Goal: Task Accomplishment & Management: Use online tool/utility

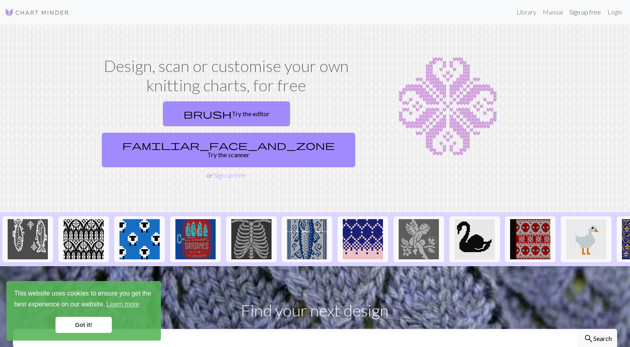
click at [584, 10] on link "Sign up free" at bounding box center [585, 12] width 38 height 16
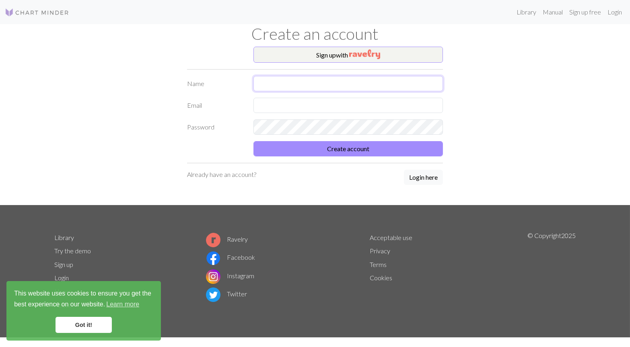
click at [353, 76] on input "text" at bounding box center [347, 83] width 189 height 15
type input "Kroix"
click at [311, 98] on input "text" at bounding box center [347, 105] width 189 height 15
click at [312, 101] on input "text" at bounding box center [347, 105] width 189 height 15
click at [348, 95] on form "Name Kroix Email kroix Password Create account" at bounding box center [315, 116] width 256 height 80
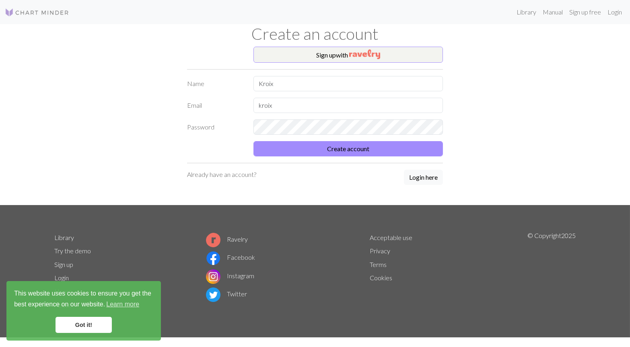
click at [348, 95] on form "Name Kroix Email kroix Password Create account" at bounding box center [315, 116] width 256 height 80
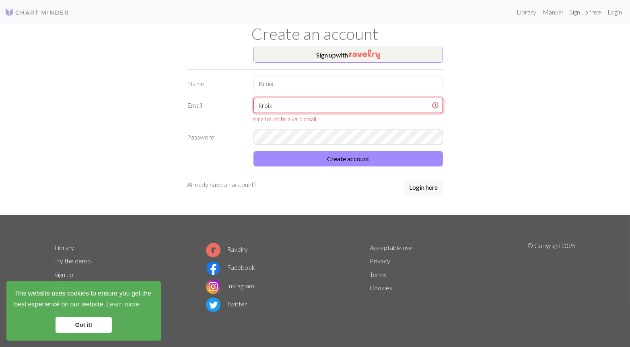
click at [348, 104] on input "kroix" at bounding box center [347, 105] width 189 height 15
type input "k"
click at [338, 102] on input "text" at bounding box center [347, 105] width 189 height 15
click at [356, 105] on input "text" at bounding box center [347, 105] width 189 height 15
click at [297, 108] on input "text" at bounding box center [347, 105] width 189 height 15
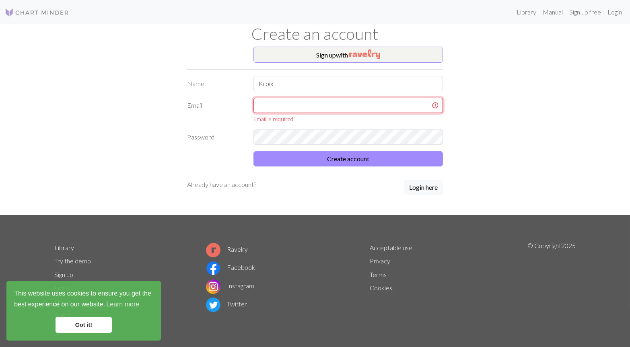
paste input "[EMAIL_ADDRESS][DOMAIN_NAME]"
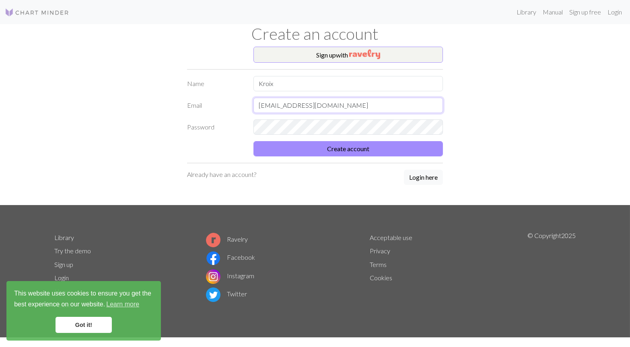
type input "[EMAIL_ADDRESS][DOMAIN_NAME]"
click at [361, 140] on form "Name Kroix Email [EMAIL_ADDRESS][DOMAIN_NAME] Password Create account" at bounding box center [315, 116] width 256 height 80
click at [360, 146] on button "Create account" at bounding box center [347, 148] width 189 height 15
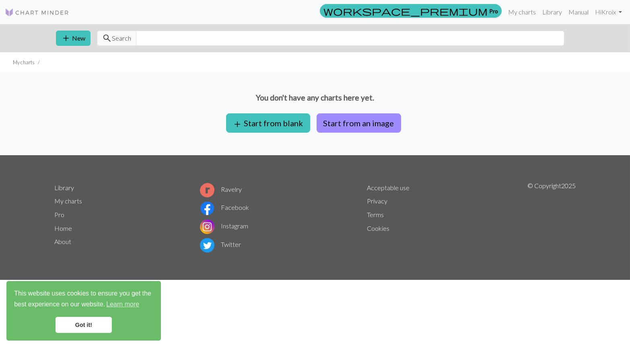
click at [444, 125] on div "You don't have any charts here yet. add Start from blank Start from an image" at bounding box center [315, 114] width 630 height 82
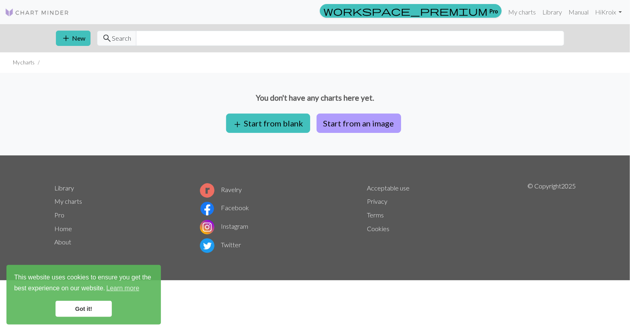
click at [368, 126] on button "Start from an image" at bounding box center [359, 122] width 84 height 19
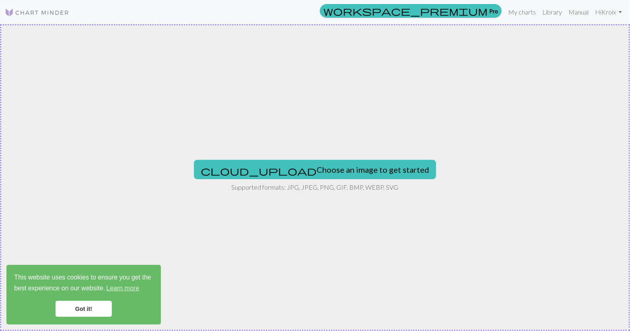
click at [88, 309] on link "Got it!" at bounding box center [84, 308] width 56 height 16
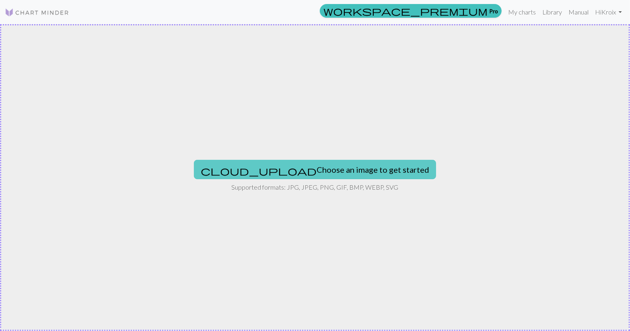
click at [298, 160] on button "cloud_upload Choose an image to get started" at bounding box center [315, 169] width 242 height 19
click at [308, 167] on button "cloud_upload Choose an image to get started" at bounding box center [315, 169] width 242 height 19
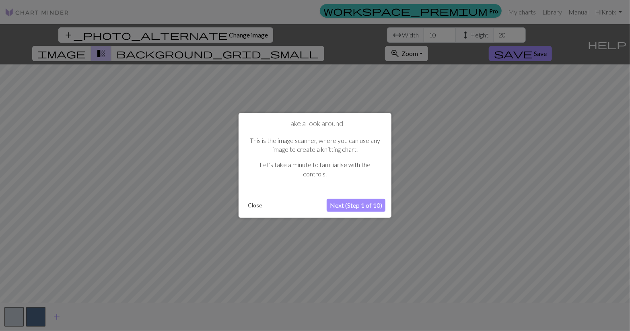
click at [343, 204] on button "Next (Step 1 of 10)" at bounding box center [356, 205] width 59 height 13
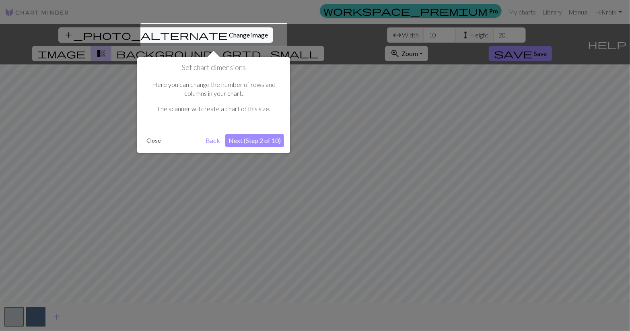
click at [253, 141] on button "Next (Step 2 of 10)" at bounding box center [254, 140] width 59 height 13
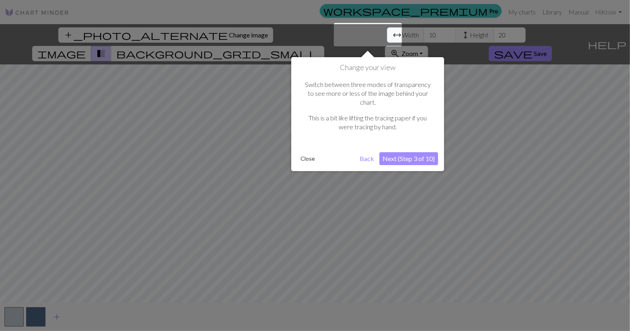
click at [403, 152] on button "Next (Step 3 of 10)" at bounding box center [408, 158] width 59 height 13
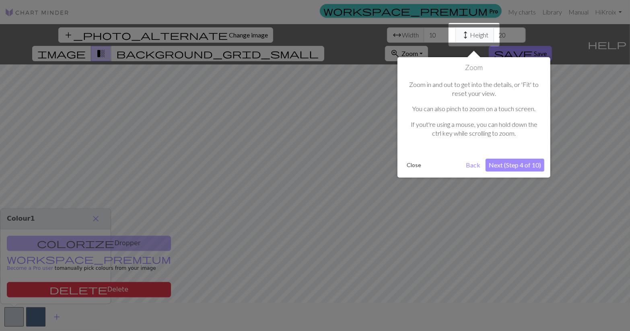
click at [490, 163] on button "Next (Step 4 of 10)" at bounding box center [515, 164] width 59 height 13
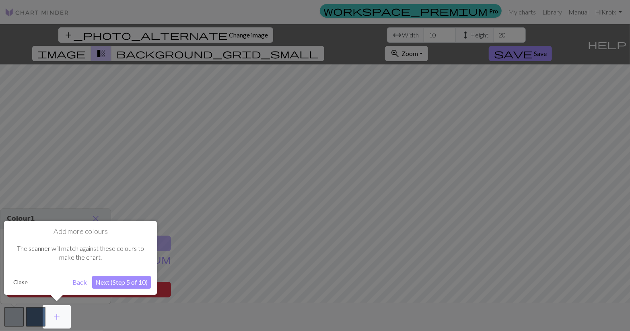
click at [141, 277] on button "Next (Step 5 of 10)" at bounding box center [121, 282] width 59 height 13
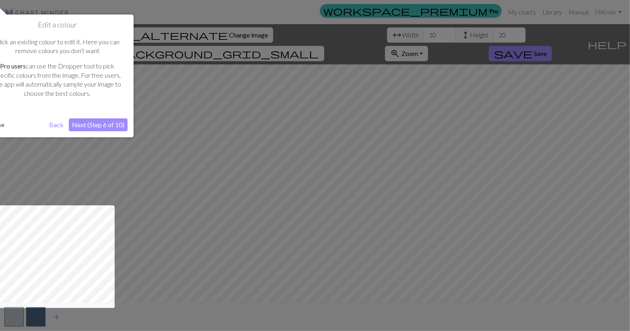
click at [119, 121] on button "Next (Step 6 of 10)" at bounding box center [98, 124] width 59 height 13
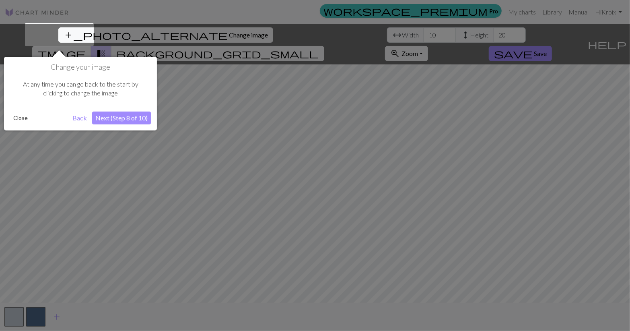
click at [121, 117] on button "Next (Step 8 of 10)" at bounding box center [121, 117] width 59 height 13
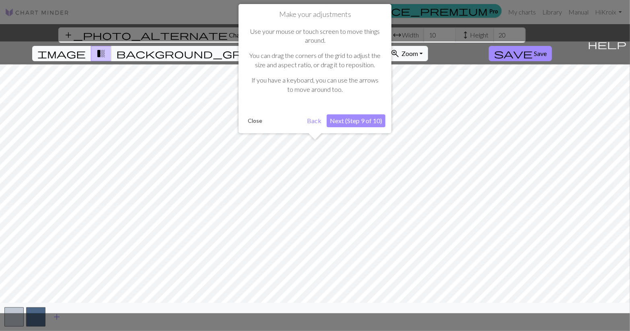
click at [341, 119] on button "Next (Step 9 of 10)" at bounding box center [356, 120] width 59 height 13
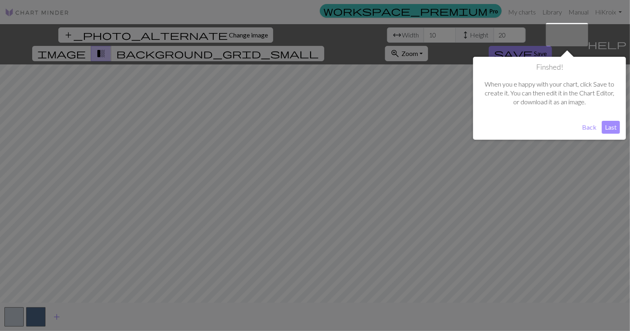
click at [611, 127] on button "Last" at bounding box center [611, 127] width 18 height 13
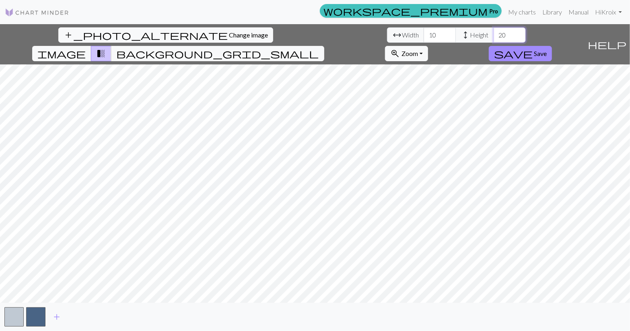
click at [494, 35] on input "20" at bounding box center [510, 34] width 32 height 15
type input "2"
type input "6"
click at [424, 32] on input "10" at bounding box center [440, 34] width 32 height 15
type input "1"
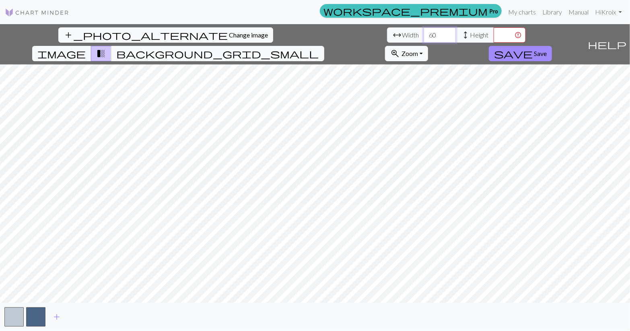
type input "60"
click at [494, 33] on input "number" at bounding box center [510, 34] width 32 height 15
type input "1"
click at [494, 34] on input "100" at bounding box center [510, 34] width 32 height 15
type input "100"
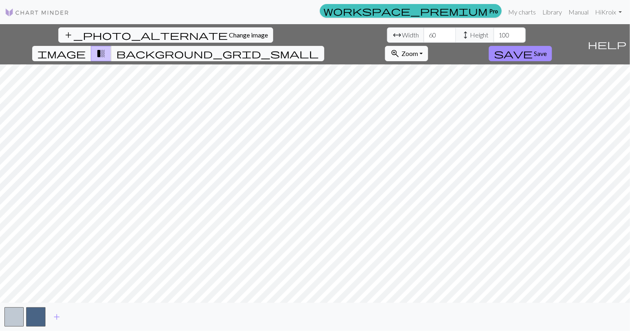
click at [418, 49] on span "Zoom" at bounding box center [409, 53] width 16 height 8
click at [449, 65] on button "Fit all" at bounding box center [417, 71] width 64 height 13
click at [400, 48] on span "zoom_in" at bounding box center [395, 53] width 10 height 11
click at [449, 65] on button "Fit all" at bounding box center [417, 71] width 64 height 13
click at [424, 34] on input "60" at bounding box center [440, 34] width 32 height 15
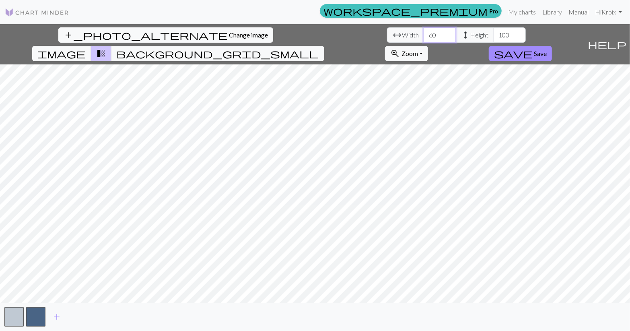
click at [424, 37] on input "60" at bounding box center [440, 34] width 32 height 15
type input "6"
type input "5"
type input "6"
click at [424, 32] on input "60" at bounding box center [440, 34] width 32 height 15
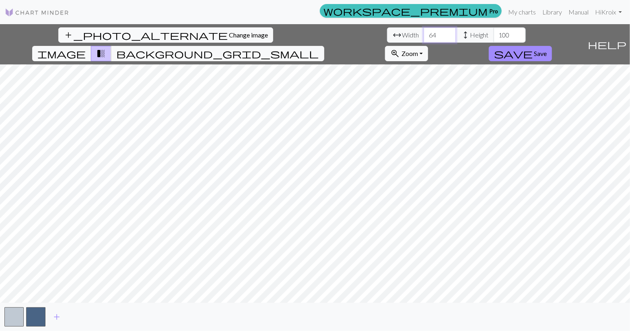
type input "64"
click at [494, 38] on input "100" at bounding box center [510, 34] width 32 height 15
click at [494, 31] on input "100" at bounding box center [510, 34] width 32 height 15
click at [494, 31] on input "101" at bounding box center [510, 34] width 32 height 15
click at [494, 31] on input "102" at bounding box center [510, 34] width 32 height 15
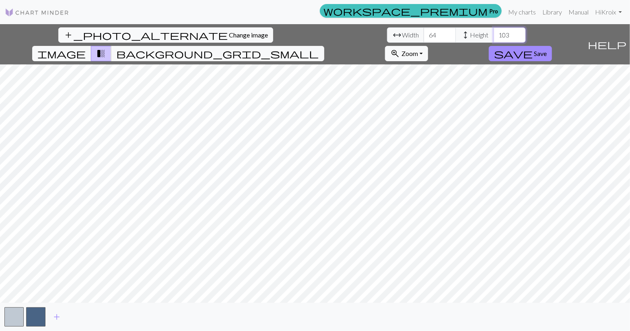
click at [494, 31] on input "103" at bounding box center [510, 34] width 32 height 15
type input "1"
type input "-2"
type input "0"
click at [494, 34] on input "0" at bounding box center [510, 34] width 32 height 15
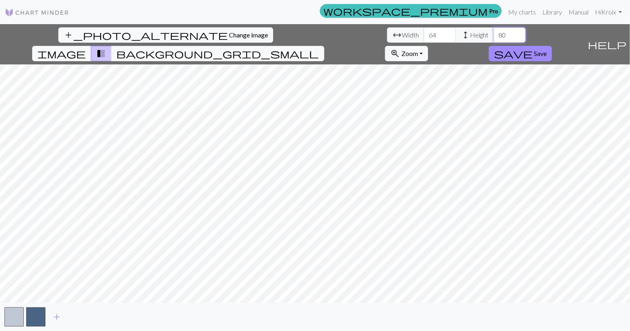
click at [494, 31] on input "81" at bounding box center [510, 34] width 32 height 15
click at [494, 31] on input "82" at bounding box center [510, 34] width 32 height 15
click at [494, 31] on input "83" at bounding box center [510, 34] width 32 height 15
click at [494, 31] on input "84" at bounding box center [510, 34] width 32 height 15
click at [494, 31] on input "85" at bounding box center [510, 34] width 32 height 15
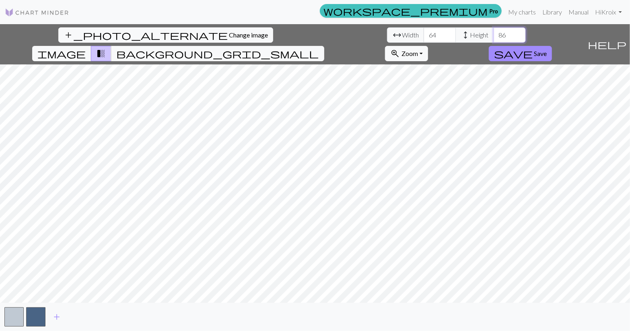
click at [494, 31] on input "86" at bounding box center [510, 34] width 32 height 15
click at [494, 31] on input "87" at bounding box center [510, 34] width 32 height 15
click at [494, 31] on input "88" at bounding box center [510, 34] width 32 height 15
click at [494, 31] on input "89" at bounding box center [510, 34] width 32 height 15
click at [494, 31] on input "90" at bounding box center [510, 34] width 32 height 15
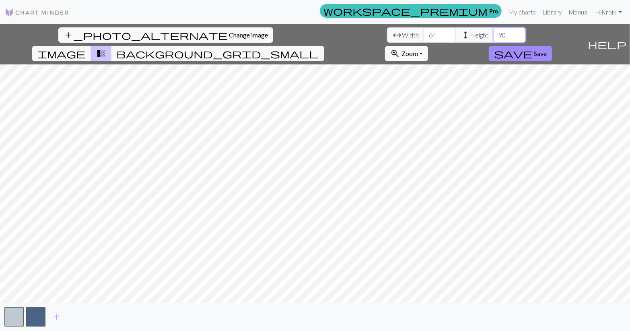
click at [494, 31] on input "91" at bounding box center [510, 34] width 32 height 15
click at [494, 31] on input "92" at bounding box center [510, 34] width 32 height 15
click at [494, 31] on input "93" at bounding box center [510, 34] width 32 height 15
click at [494, 31] on input "94" at bounding box center [510, 34] width 32 height 15
click at [494, 31] on input "95" at bounding box center [510, 34] width 32 height 15
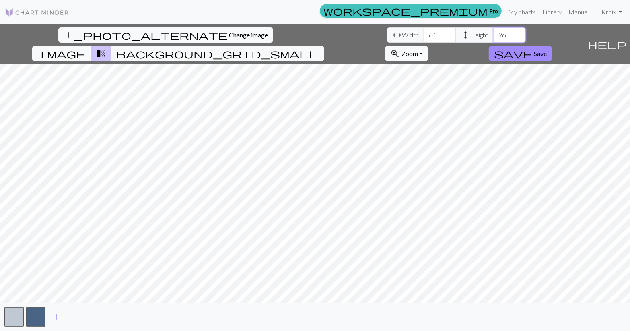
click at [494, 31] on input "96" at bounding box center [510, 34] width 32 height 15
click at [494, 31] on input "97" at bounding box center [510, 34] width 32 height 15
click at [494, 31] on input "98" at bounding box center [510, 34] width 32 height 15
click at [494, 31] on input "99" at bounding box center [510, 34] width 32 height 15
click at [494, 31] on input "100" at bounding box center [510, 34] width 32 height 15
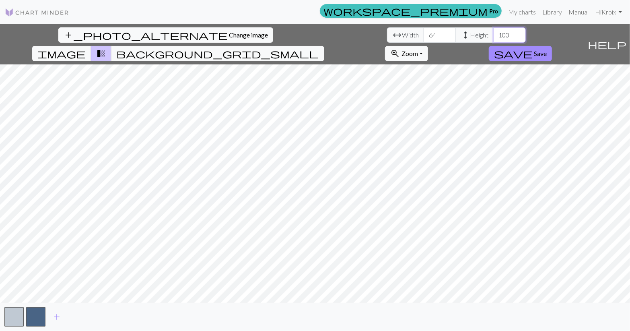
click at [494, 31] on input "101" at bounding box center [510, 34] width 32 height 15
click at [494, 31] on input "102" at bounding box center [510, 34] width 32 height 15
click at [494, 31] on input "103" at bounding box center [510, 34] width 32 height 15
click at [494, 31] on input "104" at bounding box center [510, 34] width 32 height 15
click at [494, 31] on input "105" at bounding box center [510, 34] width 32 height 15
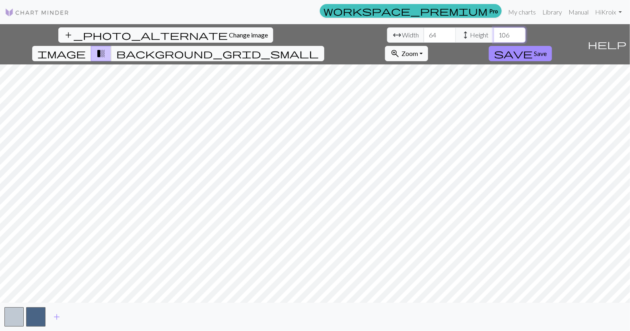
click at [494, 31] on input "106" at bounding box center [510, 34] width 32 height 15
click at [494, 32] on input "107" at bounding box center [510, 34] width 32 height 15
click at [494, 32] on input "108" at bounding box center [510, 34] width 32 height 15
click at [494, 32] on input "109" at bounding box center [510, 34] width 32 height 15
click at [494, 32] on input "110" at bounding box center [510, 34] width 32 height 15
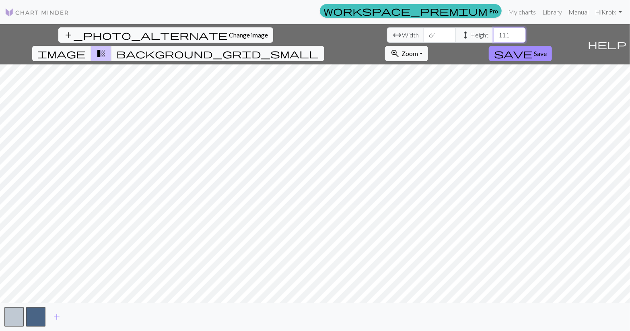
click at [494, 32] on input "111" at bounding box center [510, 34] width 32 height 15
click at [494, 32] on input "112" at bounding box center [510, 34] width 32 height 15
click at [494, 32] on input "113" at bounding box center [510, 34] width 32 height 15
click at [494, 32] on input "114" at bounding box center [510, 34] width 32 height 15
click at [494, 31] on input "115" at bounding box center [510, 34] width 32 height 15
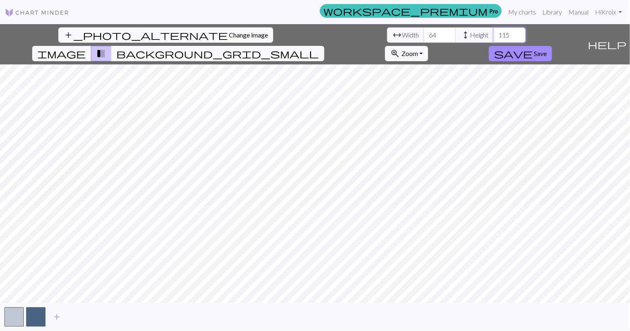
click at [494, 31] on input "116" at bounding box center [510, 34] width 32 height 15
click at [494, 31] on input "117" at bounding box center [510, 34] width 32 height 15
click at [494, 31] on input "118" at bounding box center [510, 34] width 32 height 15
click at [494, 31] on input "119" at bounding box center [510, 34] width 32 height 15
type input "120"
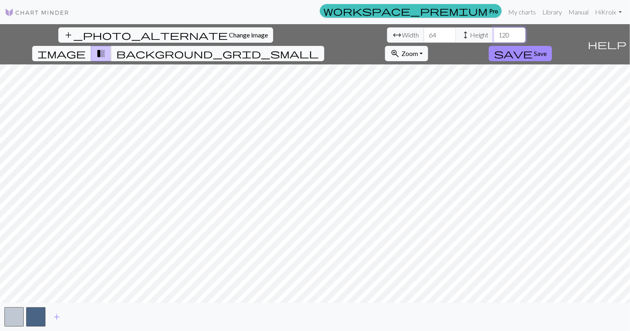
click at [494, 31] on input "120" at bounding box center [510, 34] width 32 height 15
click at [428, 46] on button "zoom_in Zoom Zoom" at bounding box center [406, 53] width 43 height 15
click at [449, 65] on button "Fit all" at bounding box center [417, 71] width 64 height 13
click at [36, 316] on button "button" at bounding box center [35, 316] width 19 height 19
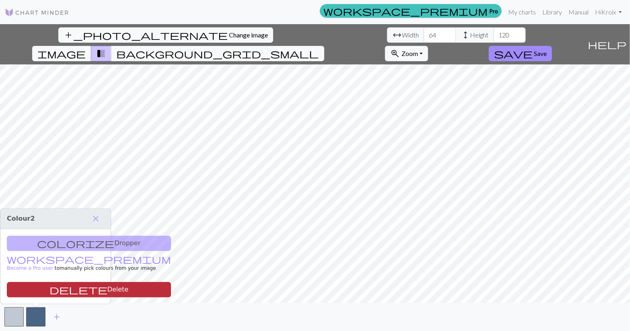
click at [40, 292] on button "delete Delete" at bounding box center [89, 289] width 164 height 15
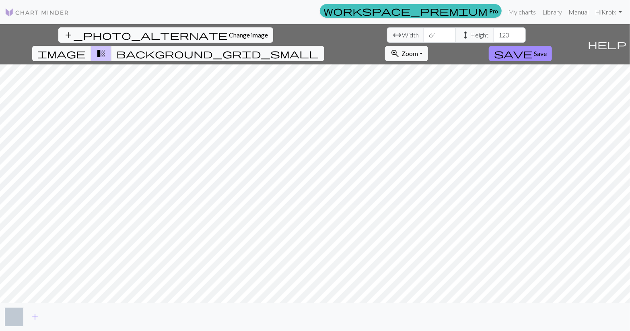
click at [13, 317] on button "button" at bounding box center [13, 316] width 19 height 19
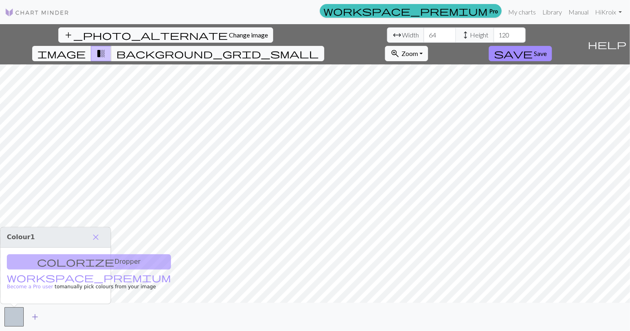
click at [35, 317] on span "add" at bounding box center [35, 316] width 10 height 11
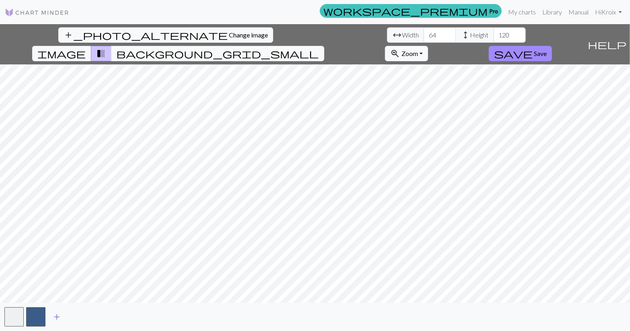
click at [58, 313] on span "add" at bounding box center [57, 316] width 10 height 11
click at [79, 316] on span "add" at bounding box center [79, 316] width 10 height 11
click at [74, 316] on button "button" at bounding box center [79, 316] width 19 height 19
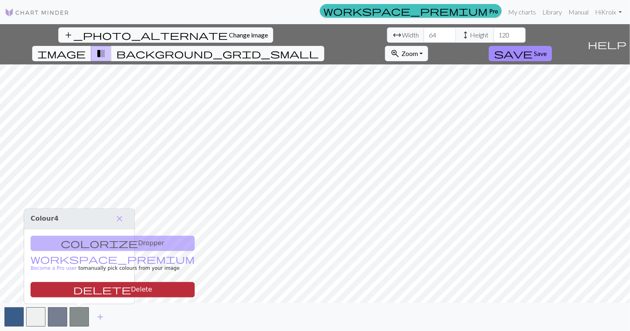
click at [88, 292] on button "delete Delete" at bounding box center [113, 289] width 164 height 15
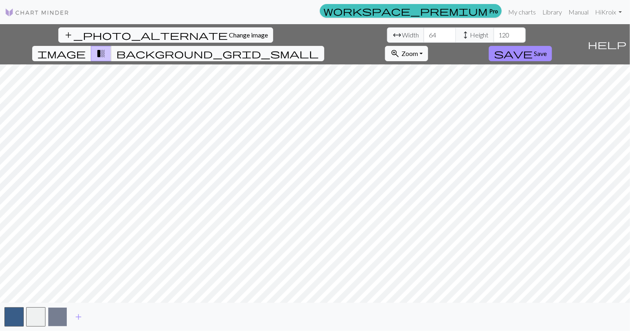
click at [63, 316] on button "button" at bounding box center [57, 316] width 19 height 19
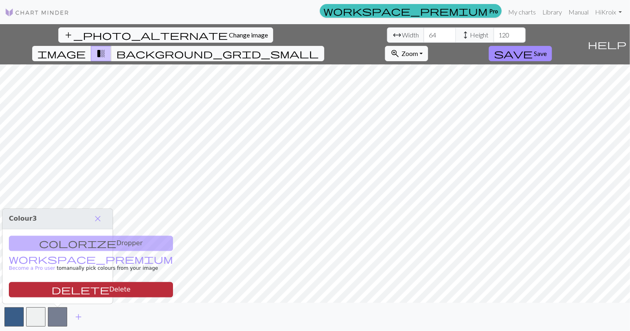
click at [79, 293] on button "delete Delete" at bounding box center [91, 289] width 164 height 15
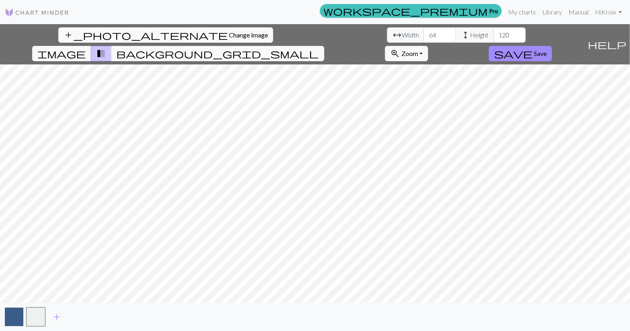
click at [11, 315] on button "button" at bounding box center [13, 316] width 19 height 19
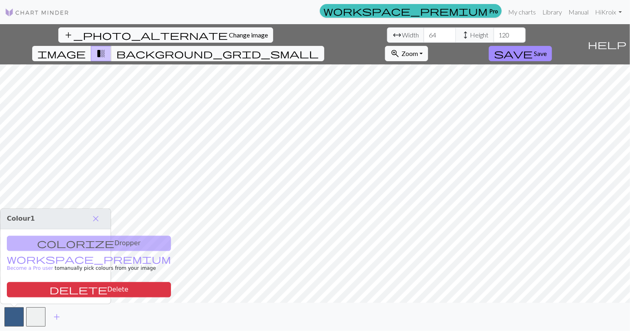
click at [137, 329] on div "add" at bounding box center [315, 316] width 630 height 28
click at [93, 222] on span "close" at bounding box center [96, 218] width 10 height 11
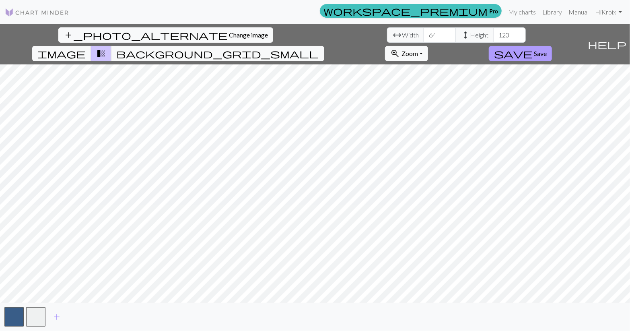
click at [533, 48] on span "save" at bounding box center [513, 53] width 39 height 11
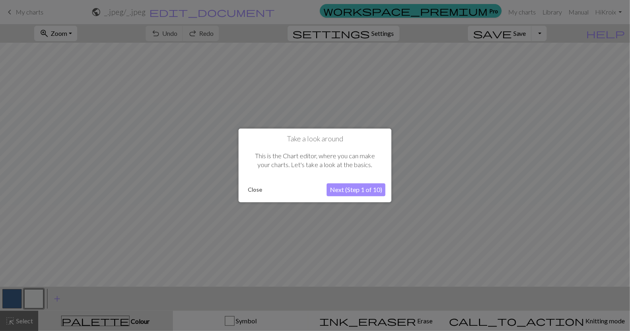
click at [373, 186] on button "Next (Step 1 of 10)" at bounding box center [356, 189] width 59 height 13
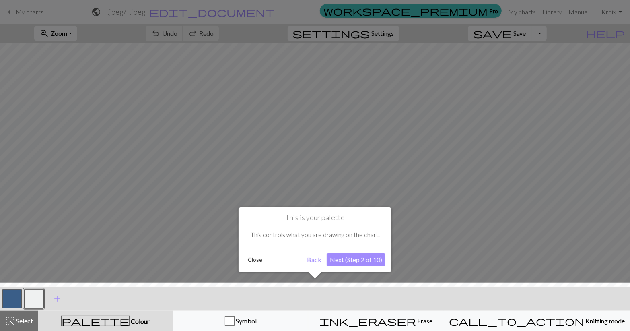
click at [357, 266] on div "This is your palette This controls what you are drawing on the chart. Close Bac…" at bounding box center [315, 239] width 153 height 65
click at [357, 259] on button "Next (Step 2 of 10)" at bounding box center [356, 259] width 59 height 13
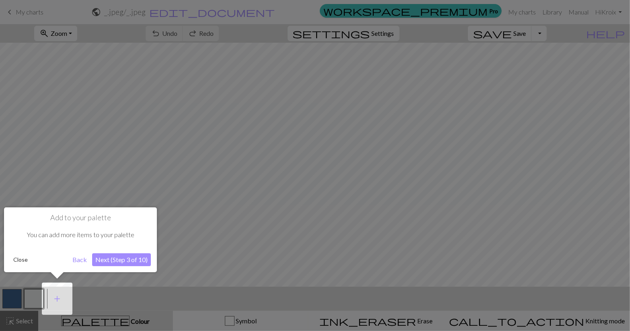
click at [102, 259] on button "Next (Step 3 of 10)" at bounding box center [121, 259] width 59 height 13
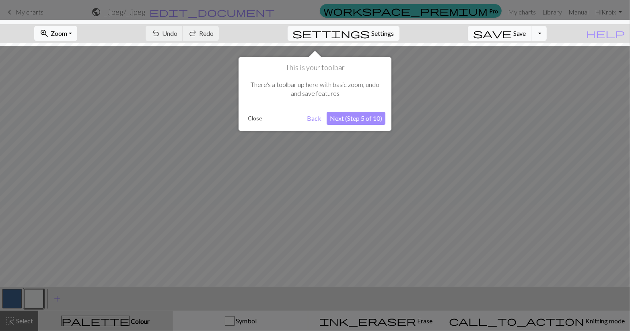
click at [346, 120] on button "Next (Step 5 of 10)" at bounding box center [356, 118] width 59 height 13
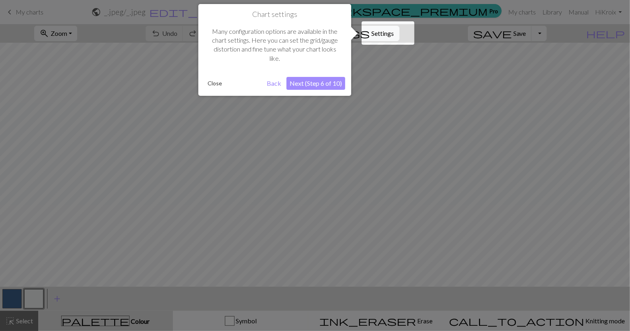
click at [312, 80] on button "Next (Step 6 of 10)" at bounding box center [315, 83] width 59 height 13
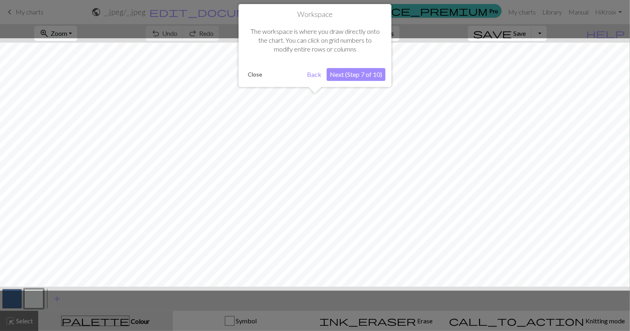
click at [349, 74] on button "Next (Step 7 of 10)" at bounding box center [356, 74] width 59 height 13
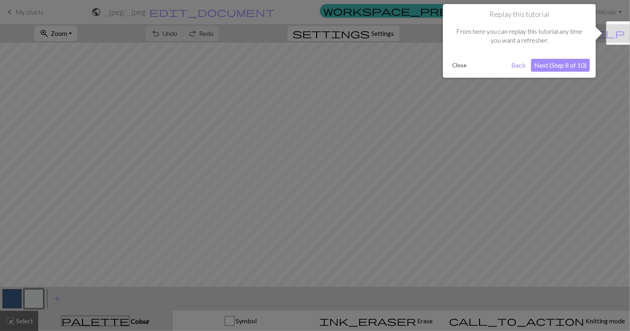
click at [537, 62] on button "Next (Step 8 of 10)" at bounding box center [560, 65] width 59 height 13
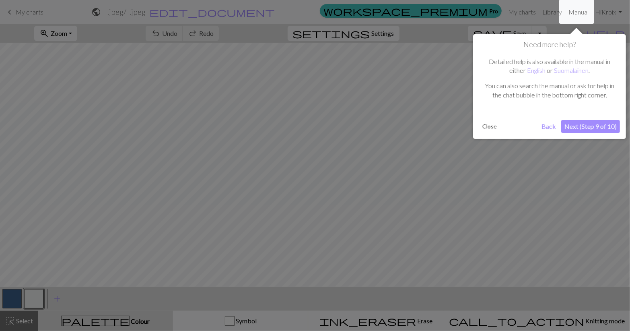
click at [584, 126] on button "Next (Step 9 of 10)" at bounding box center [590, 126] width 59 height 13
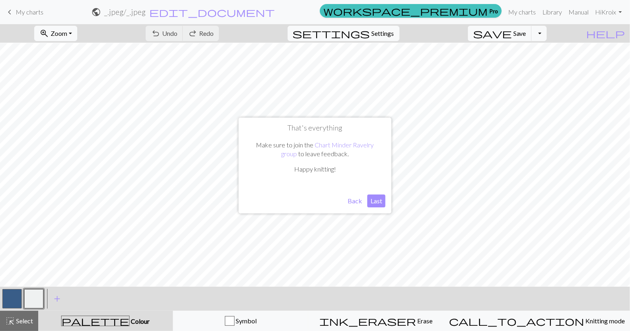
click at [376, 198] on button "Last" at bounding box center [376, 200] width 18 height 13
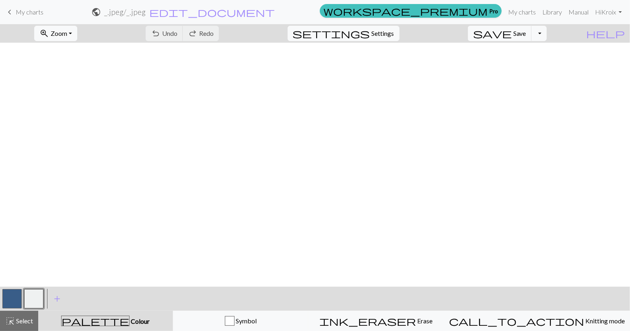
scroll to position [0, 0]
click at [16, 300] on button "button" at bounding box center [11, 298] width 19 height 19
click at [11, 300] on button "button" at bounding box center [11, 298] width 19 height 19
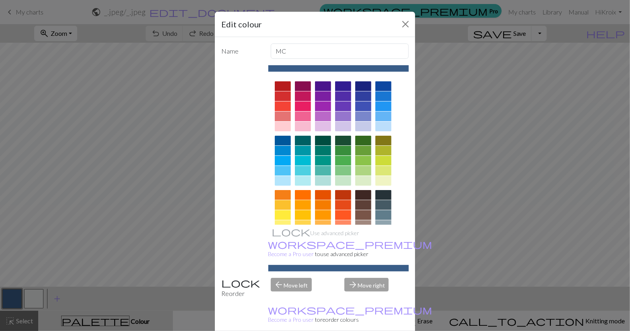
click at [361, 140] on div at bounding box center [363, 141] width 16 height 10
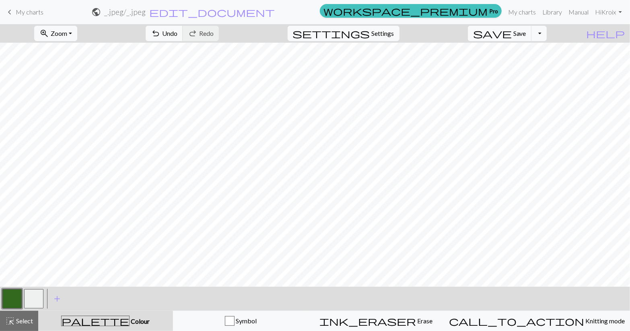
click at [27, 299] on button "button" at bounding box center [33, 298] width 19 height 19
click at [31, 304] on button "button" at bounding box center [33, 298] width 19 height 19
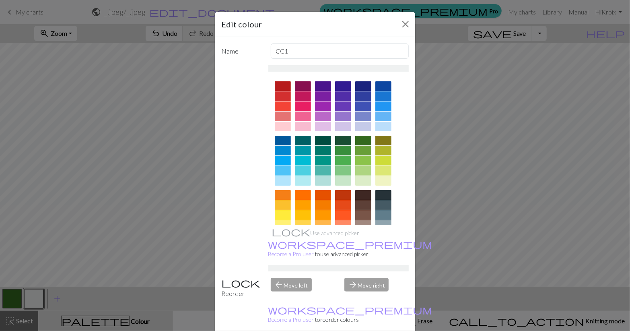
drag, startPoint x: 404, startPoint y: 163, endPoint x: 405, endPoint y: 178, distance: 15.3
click at [405, 178] on div at bounding box center [338, 150] width 141 height 150
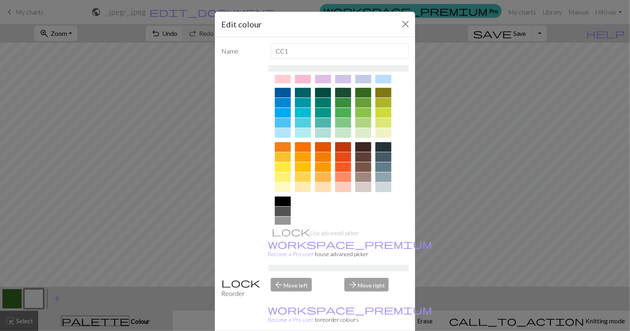
scroll to position [77, 0]
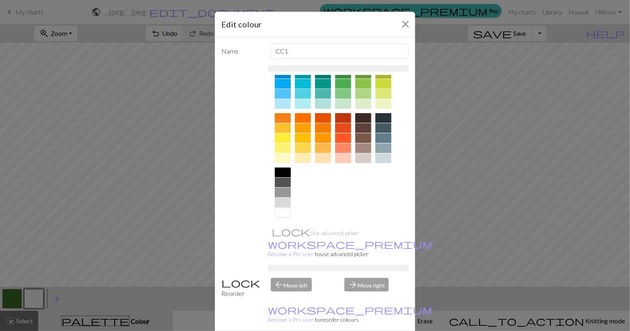
click at [281, 167] on div at bounding box center [283, 172] width 16 height 10
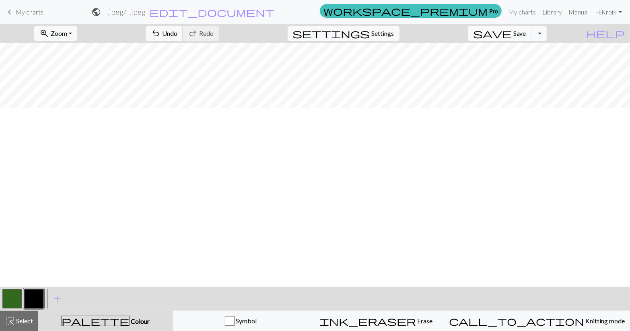
scroll to position [0, 0]
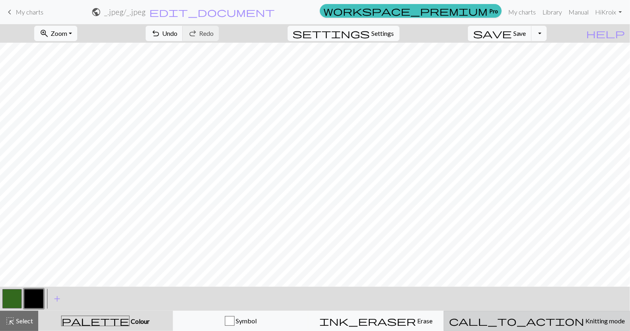
click at [525, 319] on div "call_to_action Knitting mode Knitting mode" at bounding box center [537, 321] width 176 height 10
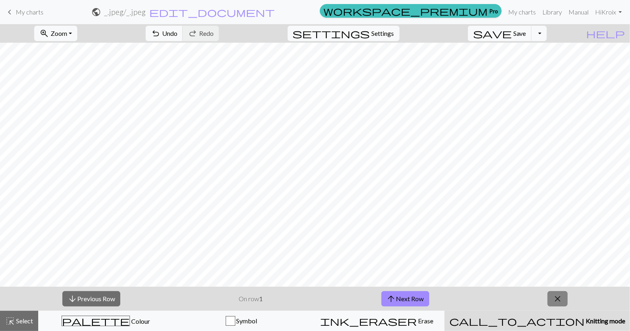
click at [559, 298] on span "close" at bounding box center [558, 298] width 10 height 11
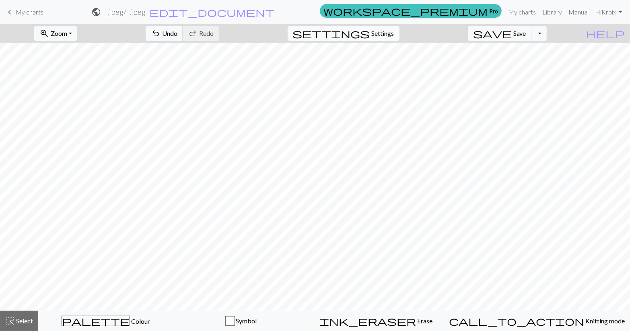
click at [387, 40] on button "settings Settings" at bounding box center [344, 33] width 112 height 15
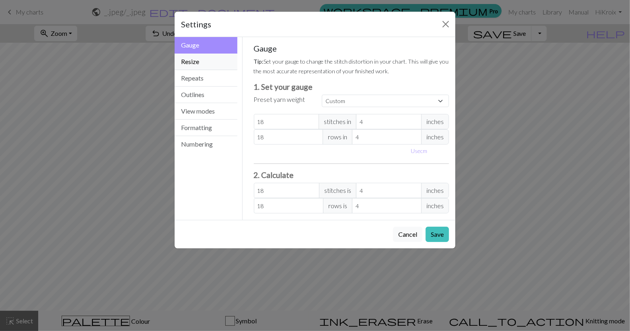
click at [212, 57] on button "Resize" at bounding box center [206, 61] width 63 height 16
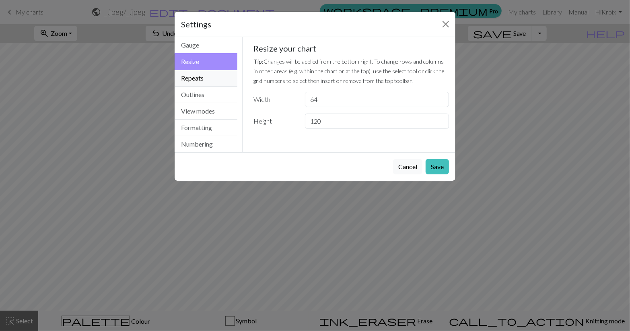
click at [212, 82] on button "Repeats" at bounding box center [206, 78] width 63 height 16
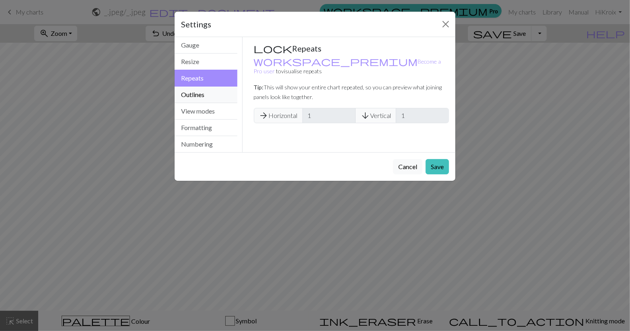
click at [215, 92] on button "Outlines" at bounding box center [206, 94] width 63 height 16
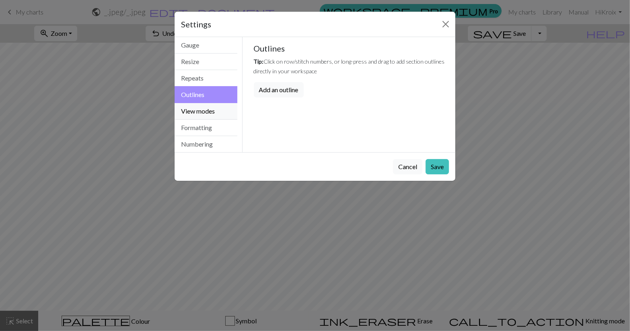
click at [218, 103] on button "View modes" at bounding box center [206, 111] width 63 height 16
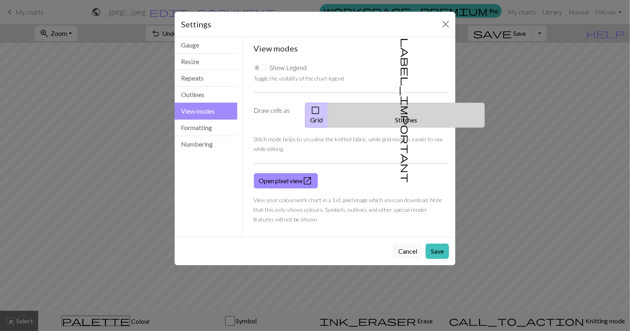
click at [411, 112] on button "label_important Stitches" at bounding box center [406, 115] width 157 height 25
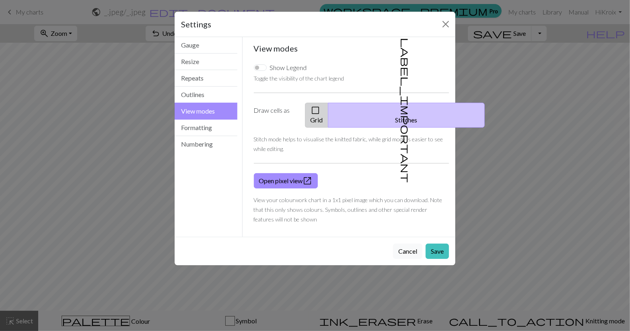
click at [328, 108] on button "check_box_outline_blank Grid" at bounding box center [316, 115] width 23 height 25
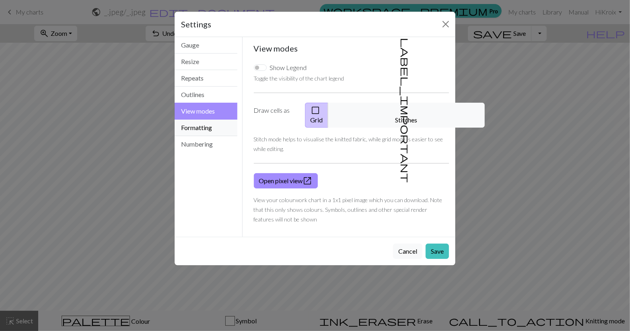
click at [192, 128] on button "Formatting" at bounding box center [206, 127] width 63 height 16
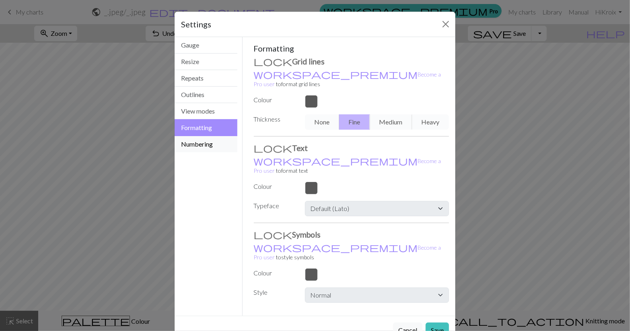
click at [222, 140] on button "Numbering" at bounding box center [206, 144] width 63 height 16
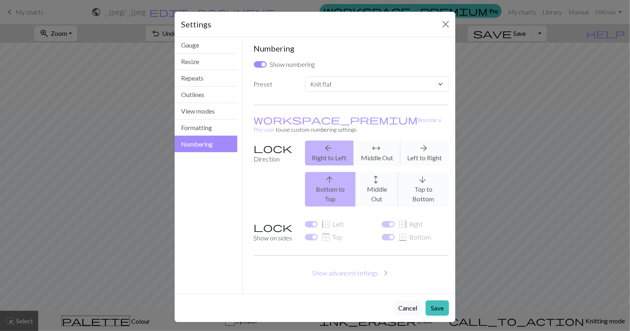
click at [376, 140] on div "arrow_back Right to Left arrows_outward Middle Out arrow_forward Left to Right" at bounding box center [377, 152] width 154 height 25
click at [377, 82] on select "Custom Knit flat Knit in the round Lace knitting Cross stitch" at bounding box center [377, 83] width 144 height 15
select select "round"
click at [305, 76] on select "Custom Knit flat Knit in the round Lace knitting Cross stitch" at bounding box center [377, 83] width 144 height 15
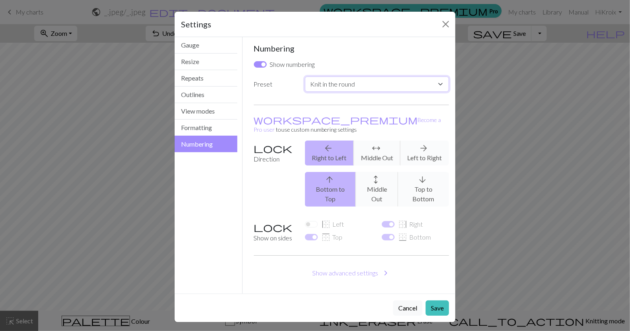
checkbox input "false"
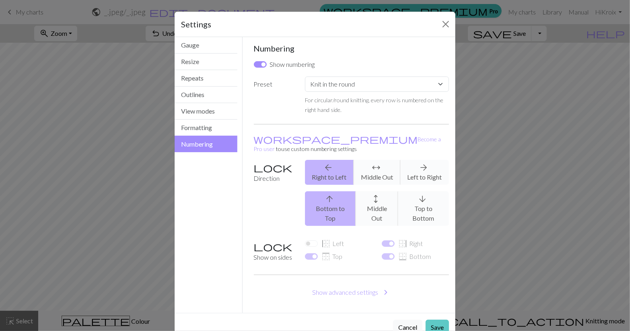
click at [430, 319] on button "Save" at bounding box center [437, 326] width 23 height 15
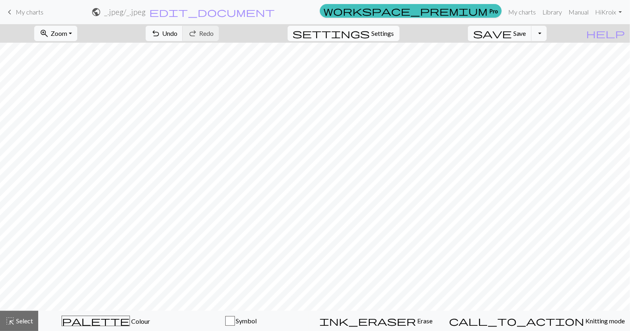
click at [391, 38] on span "Settings" at bounding box center [383, 34] width 23 height 10
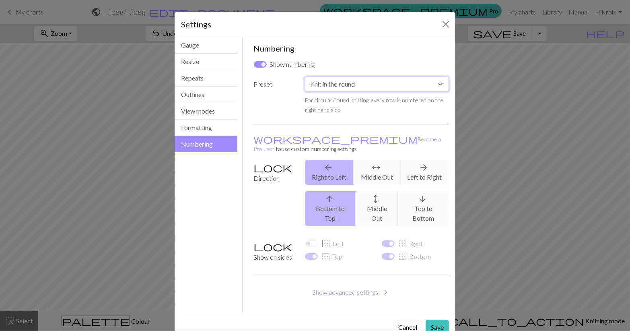
click at [394, 85] on select "Custom Knit flat Knit in the round Lace knitting Cross stitch" at bounding box center [377, 83] width 144 height 15
select select "flat"
click at [305, 76] on select "Custom Knit flat Knit in the round Lace knitting Cross stitch" at bounding box center [377, 83] width 144 height 15
checkbox input "true"
click at [202, 128] on button "Formatting" at bounding box center [206, 127] width 63 height 16
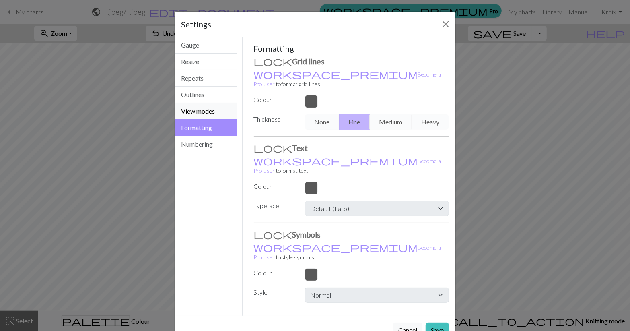
click at [212, 105] on button "View modes" at bounding box center [206, 111] width 63 height 16
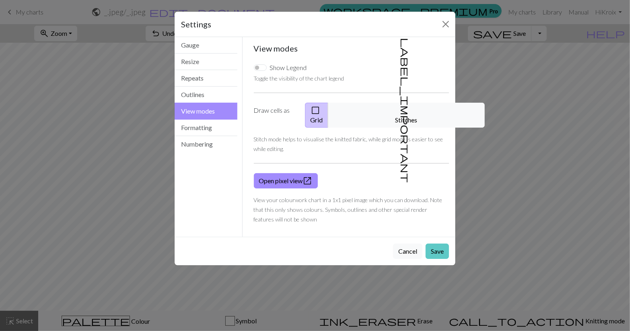
click at [442, 243] on button "Save" at bounding box center [437, 250] width 23 height 15
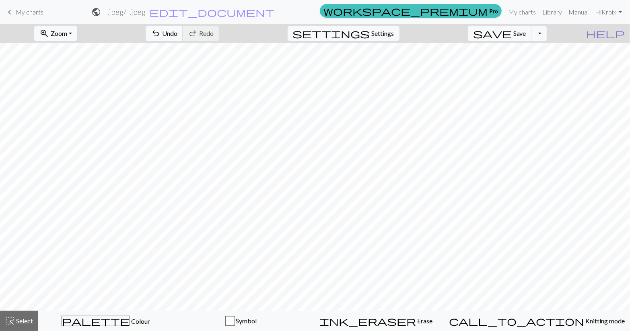
click at [619, 32] on span "help" at bounding box center [605, 33] width 39 height 11
click at [17, 318] on span "Select" at bounding box center [24, 321] width 18 height 8
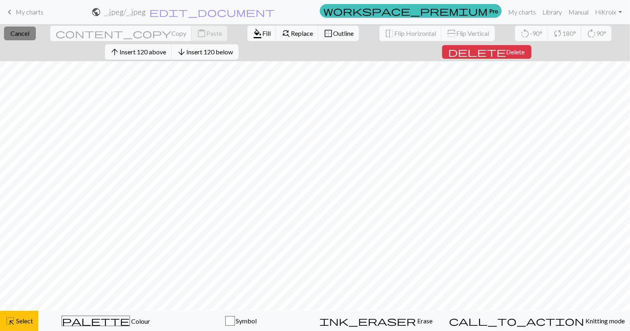
click at [29, 35] on span "Cancel" at bounding box center [19, 33] width 19 height 8
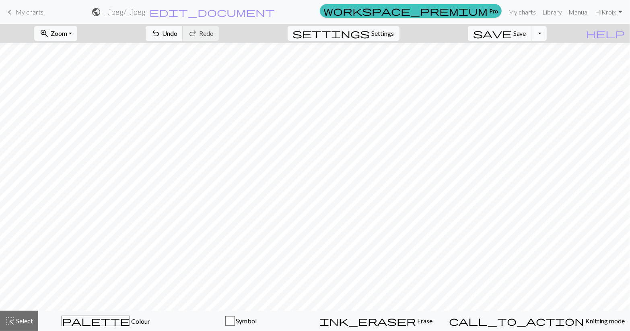
click at [547, 35] on button "Toggle Dropdown" at bounding box center [538, 33] width 15 height 15
click at [535, 62] on button "save_alt Download" at bounding box center [480, 64] width 133 height 13
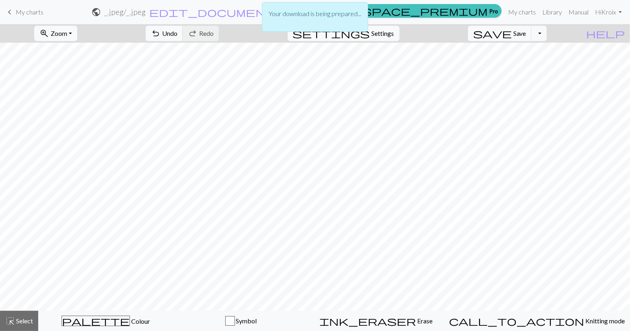
click at [379, 34] on div "Your download is being prepared..." at bounding box center [315, 19] width 630 height 38
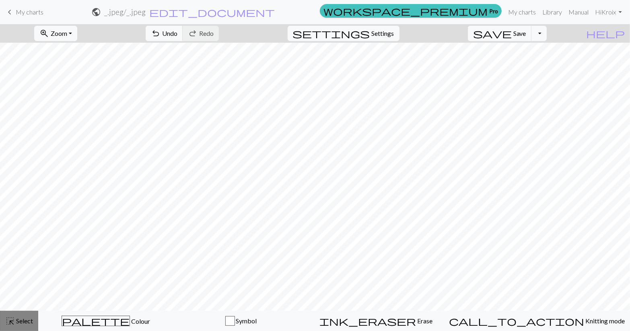
click at [16, 324] on div "highlight_alt Select Select" at bounding box center [19, 321] width 28 height 10
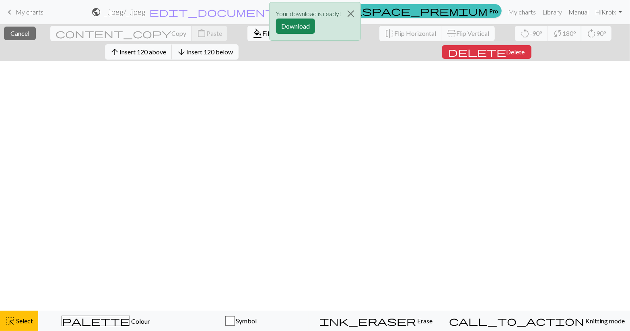
scroll to position [383, 0]
click at [18, 32] on div "Your download is ready! Download" at bounding box center [315, 23] width 630 height 47
click at [350, 16] on button "Close" at bounding box center [350, 13] width 19 height 23
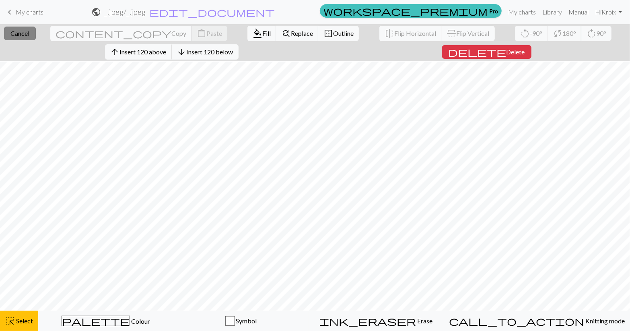
click at [29, 31] on span "Cancel" at bounding box center [19, 33] width 19 height 8
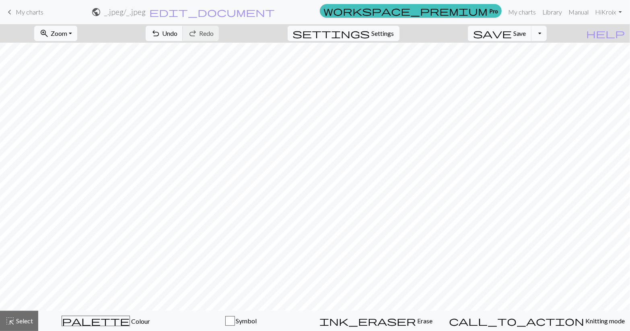
click at [6, 10] on span "keyboard_arrow_left" at bounding box center [10, 11] width 10 height 11
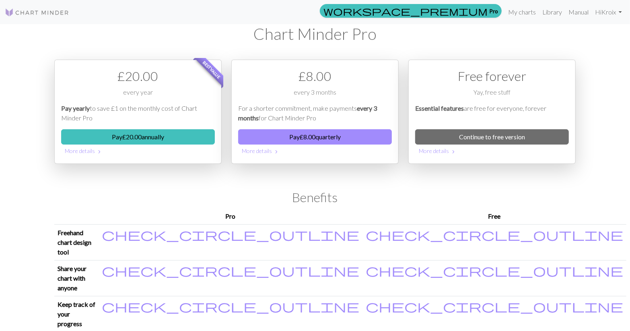
click at [52, 12] on img at bounding box center [37, 13] width 64 height 10
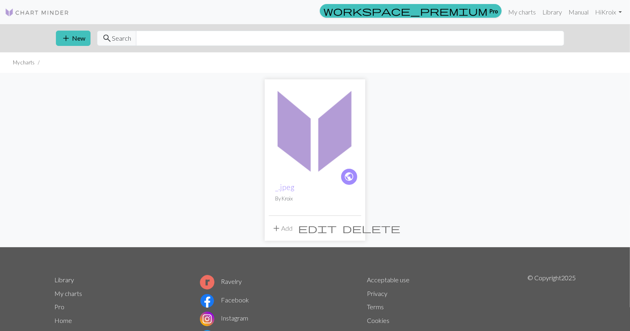
click at [278, 226] on span "add" at bounding box center [277, 227] width 10 height 11
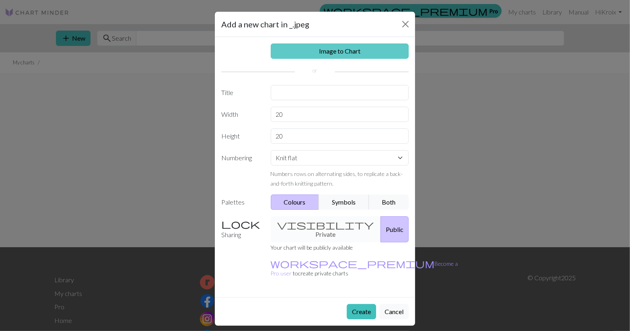
click at [379, 53] on link "Image to Chart" at bounding box center [340, 50] width 138 height 15
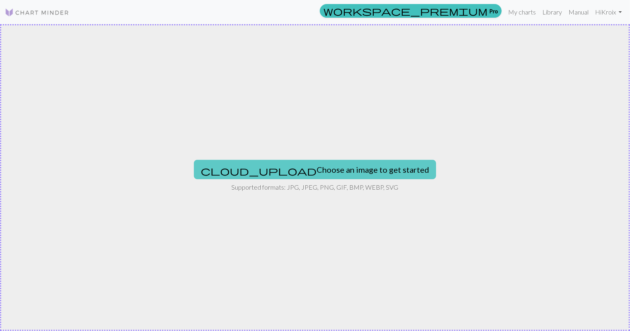
click at [314, 173] on button "cloud_upload Choose an image to get started" at bounding box center [315, 169] width 242 height 19
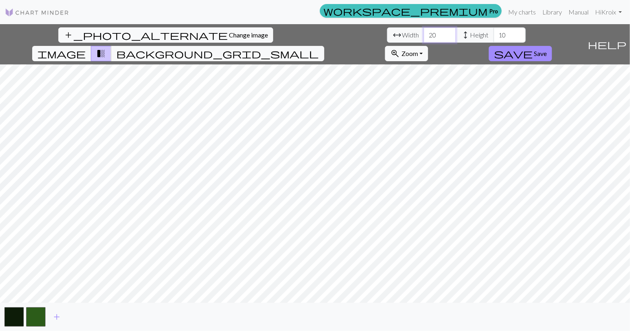
click at [424, 31] on input "20" at bounding box center [440, 34] width 32 height 15
type input "2"
type input "120"
click at [494, 35] on input "10" at bounding box center [510, 34] width 32 height 15
type input "1"
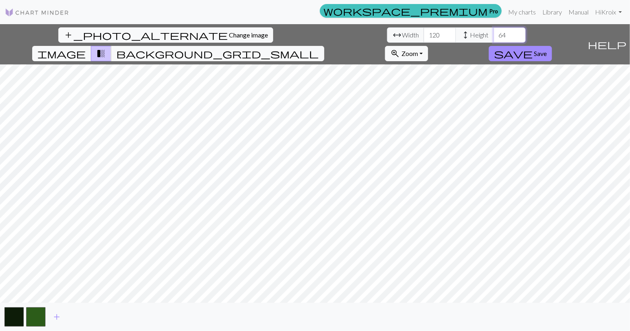
click at [494, 38] on input "64" at bounding box center [510, 34] width 32 height 15
click at [494, 36] on input "66" at bounding box center [510, 34] width 32 height 15
click at [494, 36] on input "65" at bounding box center [510, 34] width 32 height 15
click at [494, 37] on input "65" at bounding box center [510, 34] width 32 height 15
type input "64"
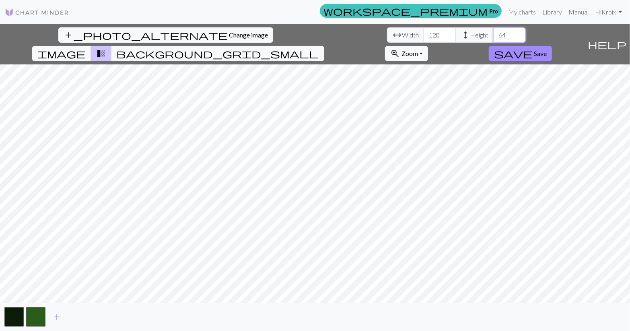
click at [494, 37] on input "64" at bounding box center [510, 34] width 32 height 15
click at [533, 48] on span "save" at bounding box center [513, 53] width 39 height 11
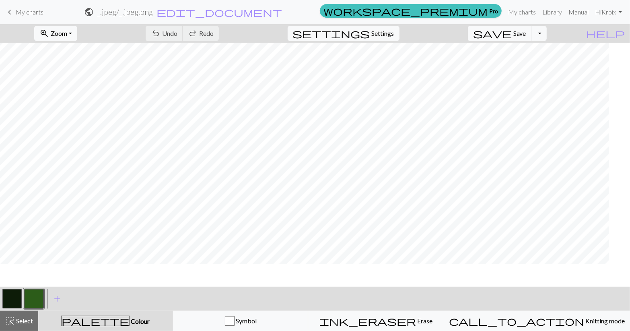
scroll to position [109, 0]
click at [33, 11] on span "My charts" at bounding box center [30, 12] width 28 height 8
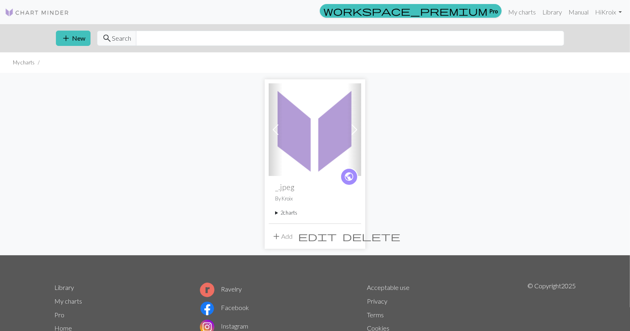
click at [312, 150] on img at bounding box center [315, 129] width 93 height 93
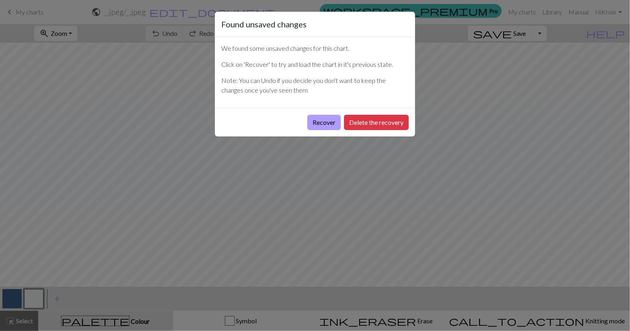
click at [324, 124] on button "Recover" at bounding box center [323, 122] width 33 height 15
